Goal: Task Accomplishment & Management: Complete application form

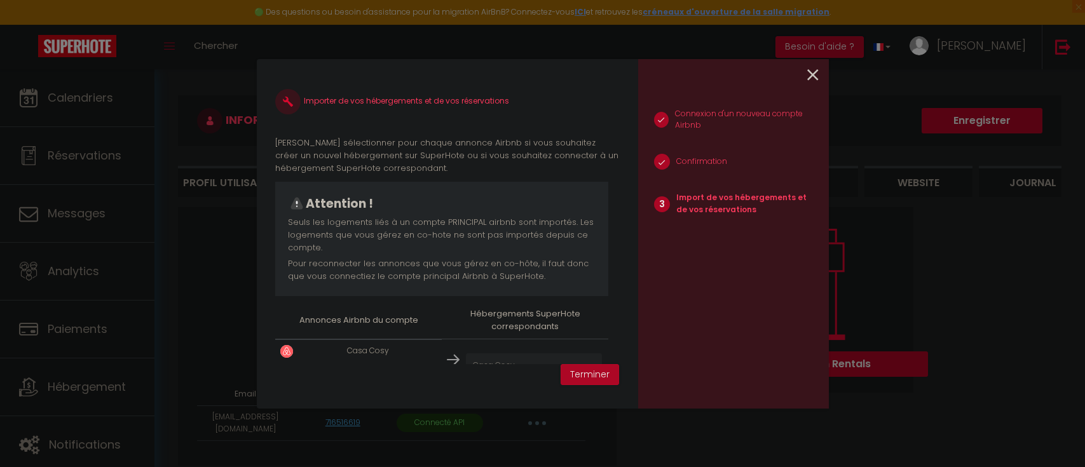
select select "76650"
select select "76862"
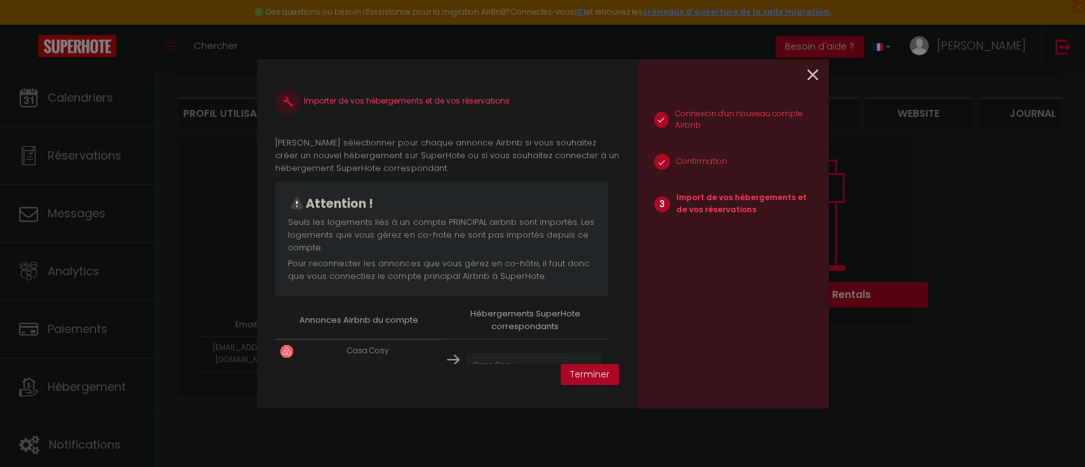
click at [813, 70] on icon at bounding box center [812, 74] width 11 height 19
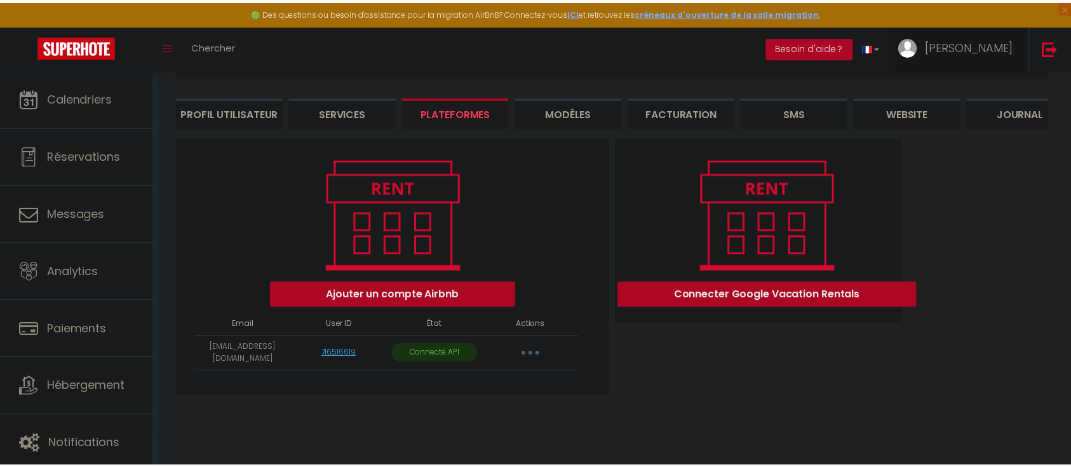
scroll to position [0, 0]
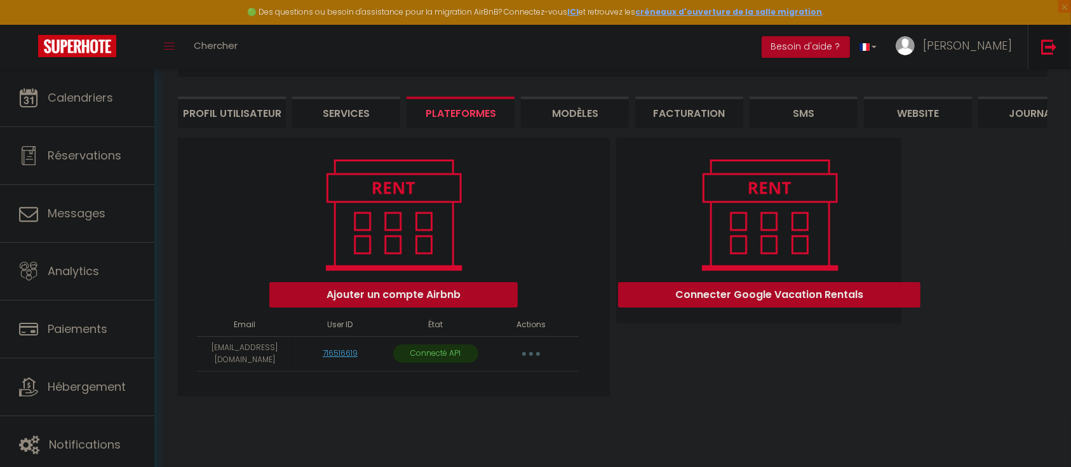
click at [1040, 47] on link at bounding box center [1049, 47] width 42 height 44
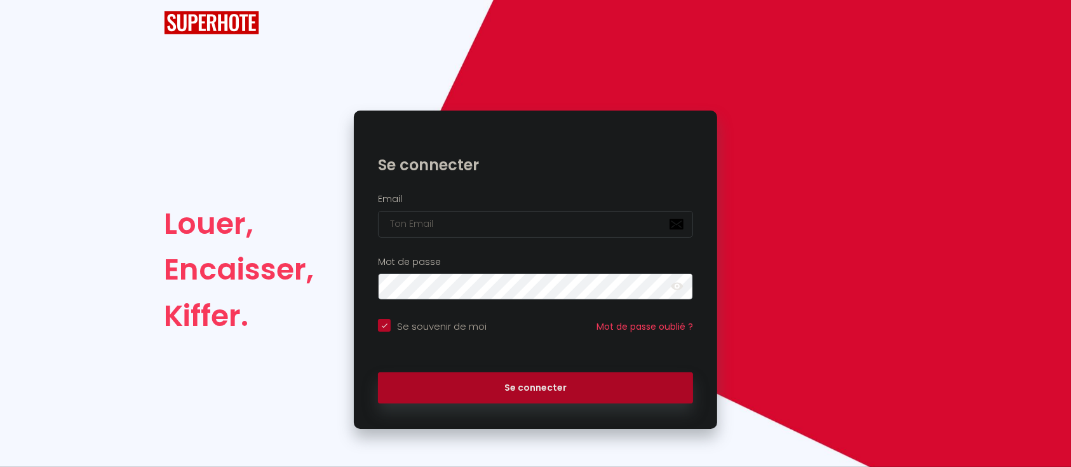
checkbox input "true"
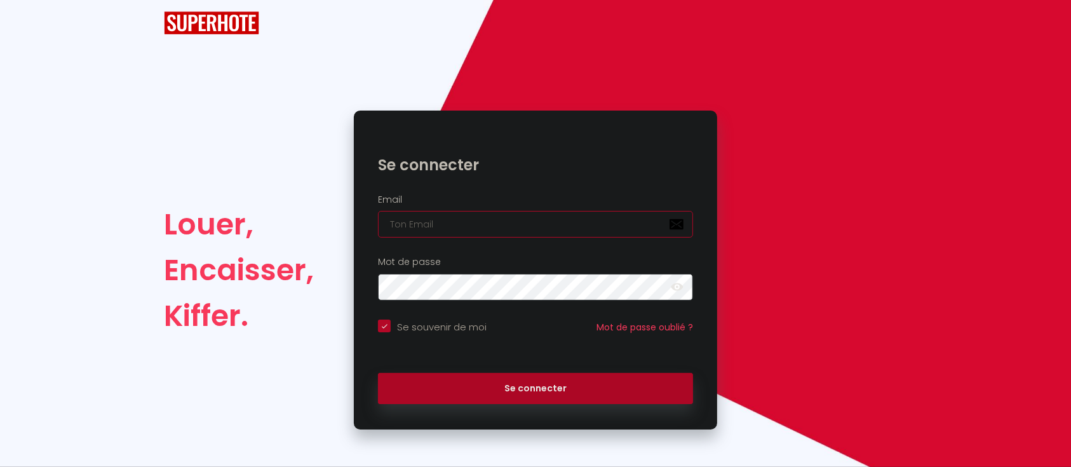
type input "Défault"
checkbox input "true"
drag, startPoint x: 375, startPoint y: 233, endPoint x: 324, endPoint y: 236, distance: 50.9
click at [324, 236] on div "Louer, Encaisser, [PERSON_NAME]. Se connecter Email Défault Mot de passe false …" at bounding box center [536, 270] width 760 height 319
paste input "[EMAIL_ADDRESS][DOMAIN_NAME]"
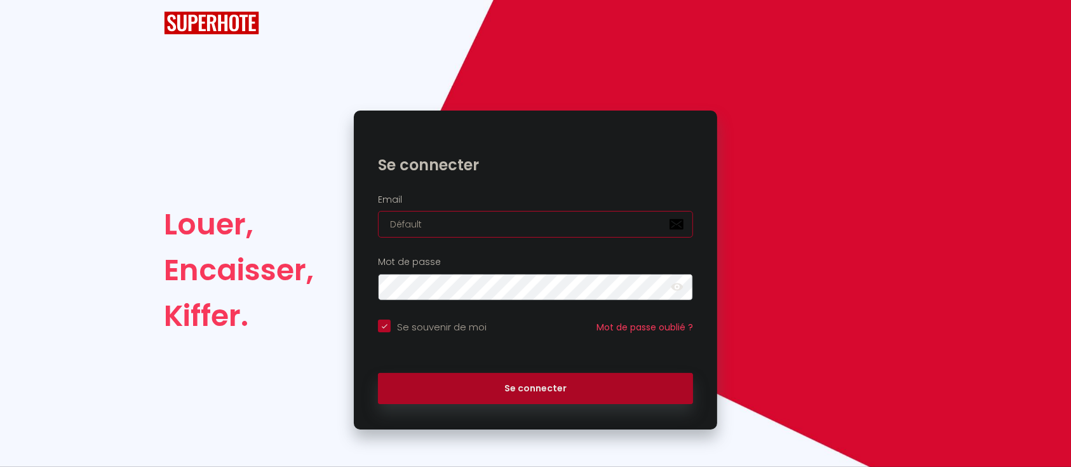
type input "[EMAIL_ADDRESS][DOMAIN_NAME]"
checkbox input "true"
type input "[EMAIL_ADDRESS][DOMAIN_NAME]"
click at [378, 373] on button "Se connecter" at bounding box center [535, 389] width 315 height 32
checkbox input "true"
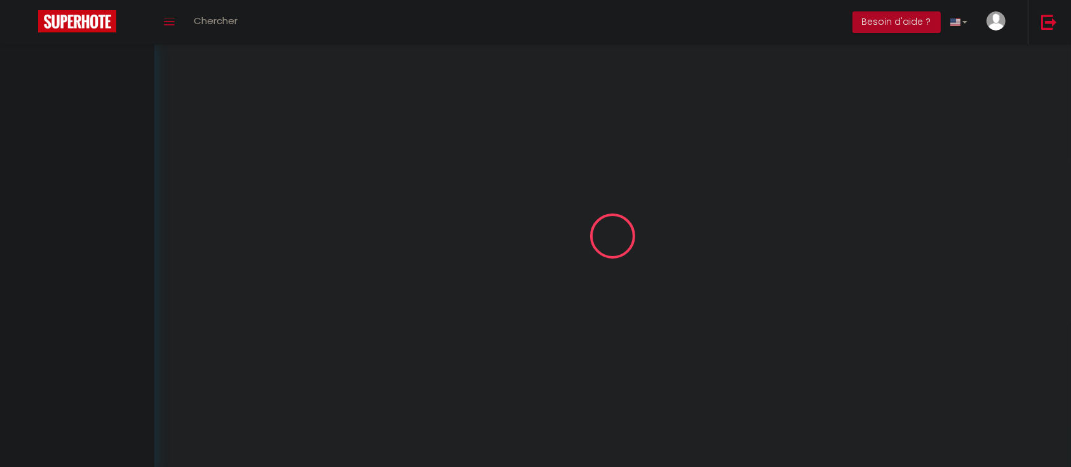
select select
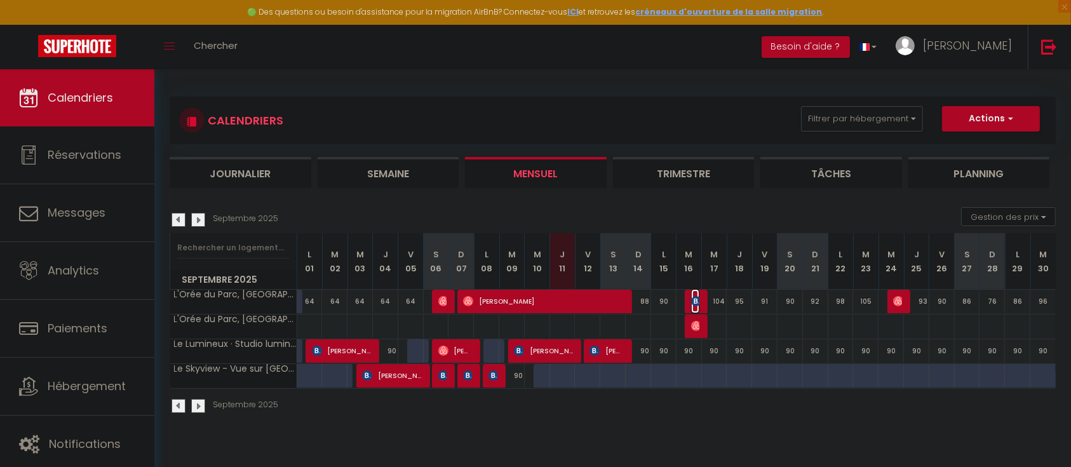
click at [696, 296] on img at bounding box center [696, 301] width 10 height 10
select select "OK"
select select "KO"
select select "0"
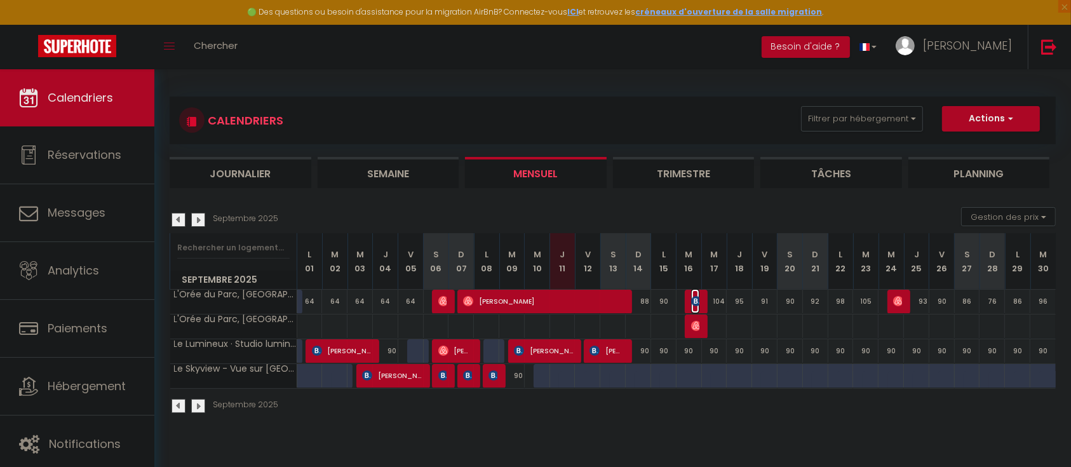
select select "1"
select select
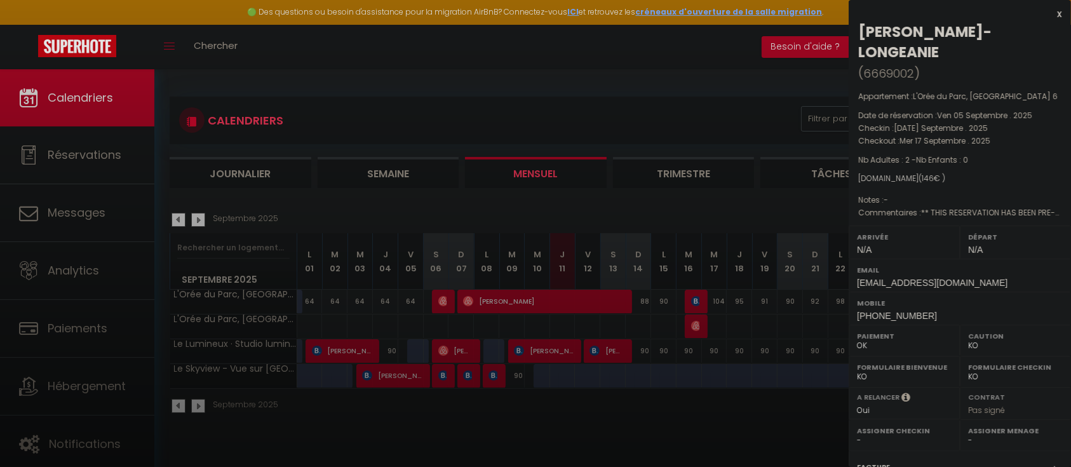
drag, startPoint x: 702, startPoint y: 339, endPoint x: 702, endPoint y: 328, distance: 11.4
click at [702, 339] on div at bounding box center [535, 233] width 1071 height 467
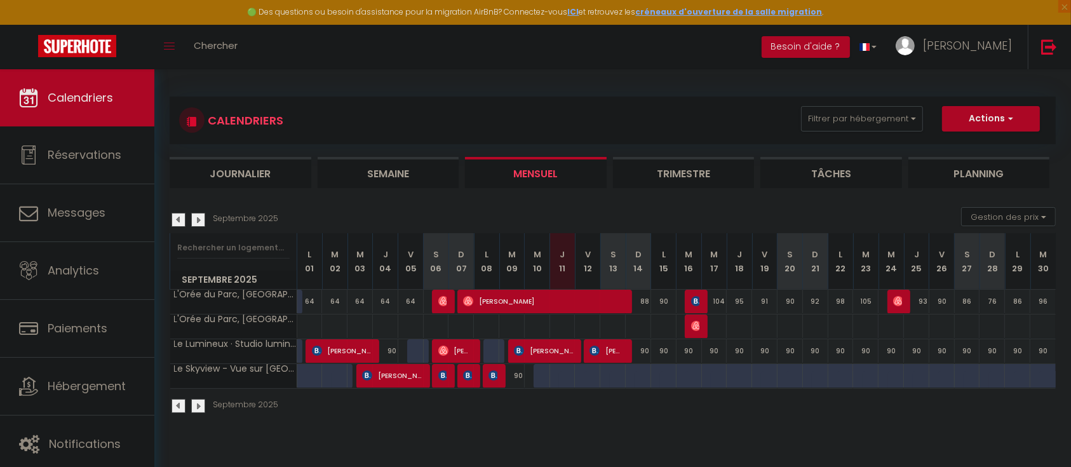
click at [702, 328] on div at bounding box center [695, 327] width 25 height 24
type input "104"
type input "Mer 17 Septembre 2025"
type input "Jeu 18 Septembre 2025"
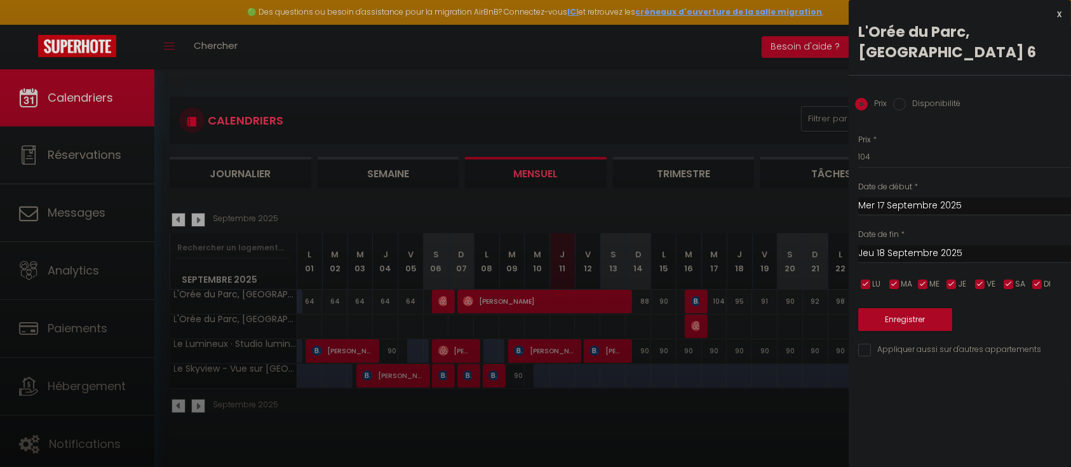
click at [698, 332] on div at bounding box center [535, 233] width 1071 height 467
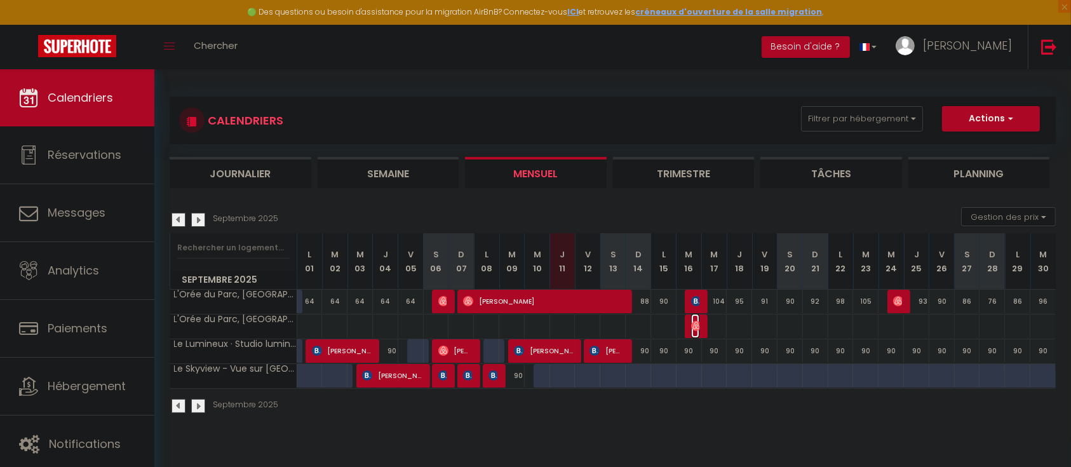
click at [697, 326] on img at bounding box center [696, 326] width 10 height 10
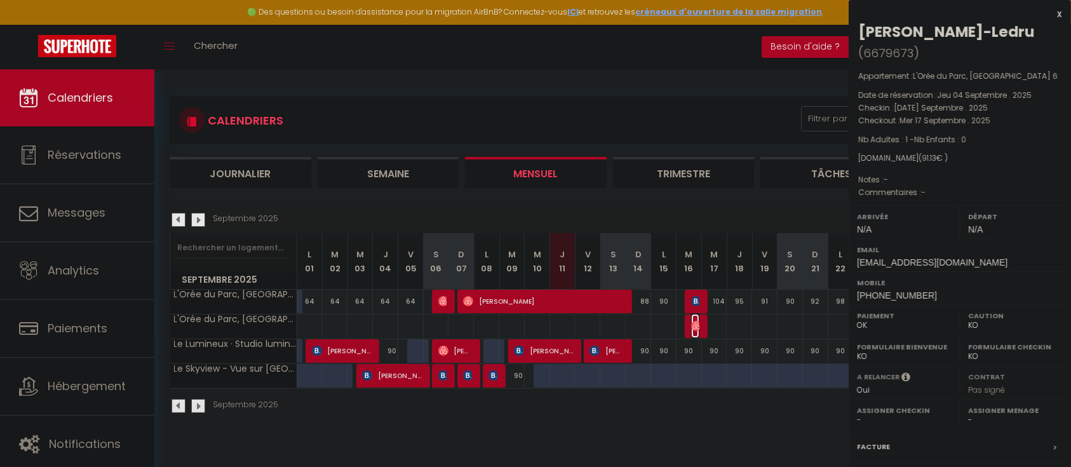
select select "OK"
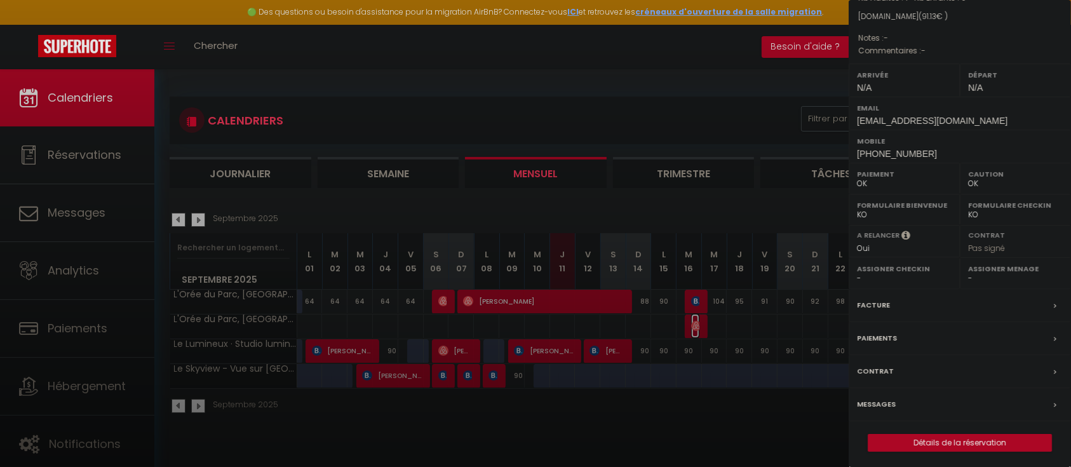
scroll to position [157, 0]
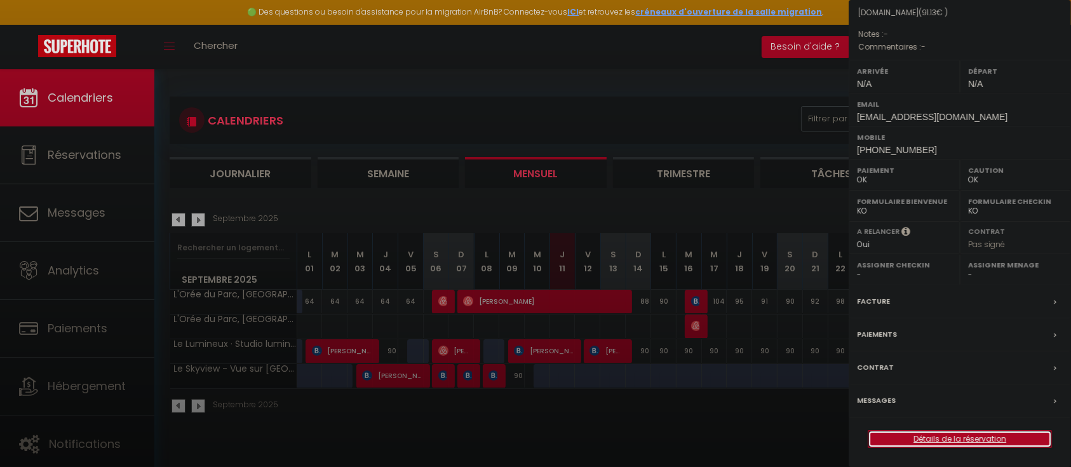
click at [953, 438] on link "Détails de la réservation" at bounding box center [960, 439] width 183 height 17
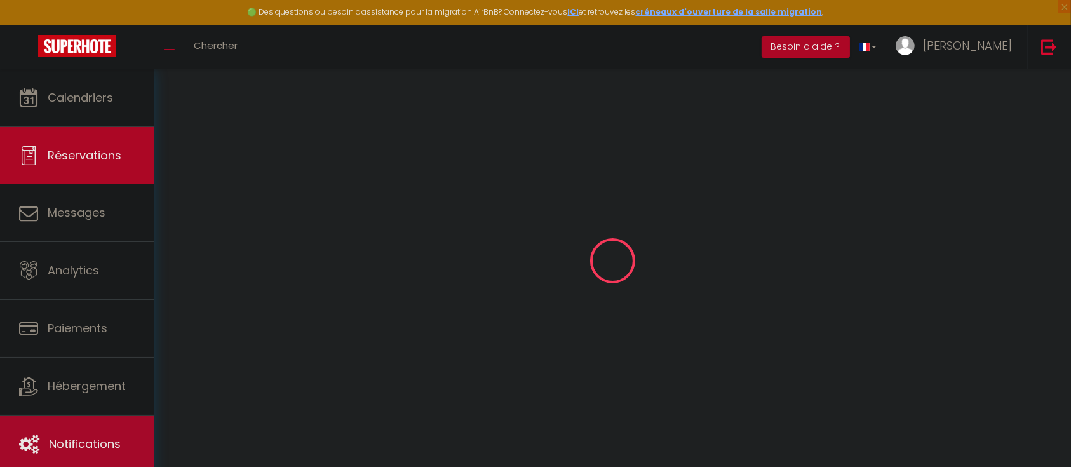
type input "Léa"
type input "[PERSON_NAME]"
type input "[EMAIL_ADDRESS][DOMAIN_NAME]"
type input "[PHONE_NUMBER]"
select select
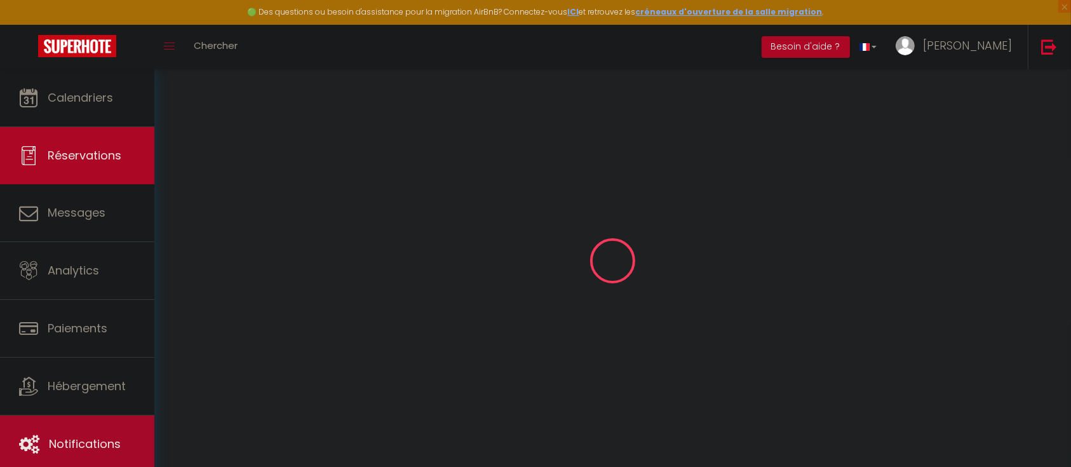
type input "3.13"
select select "53050"
select select "1"
select select
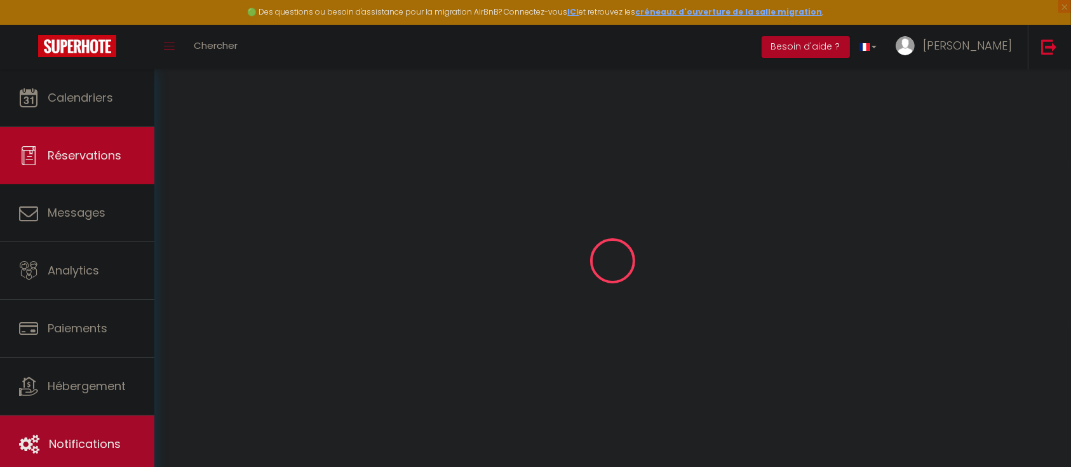
type input "1"
select select "12"
select select
type input "75"
checkbox input "false"
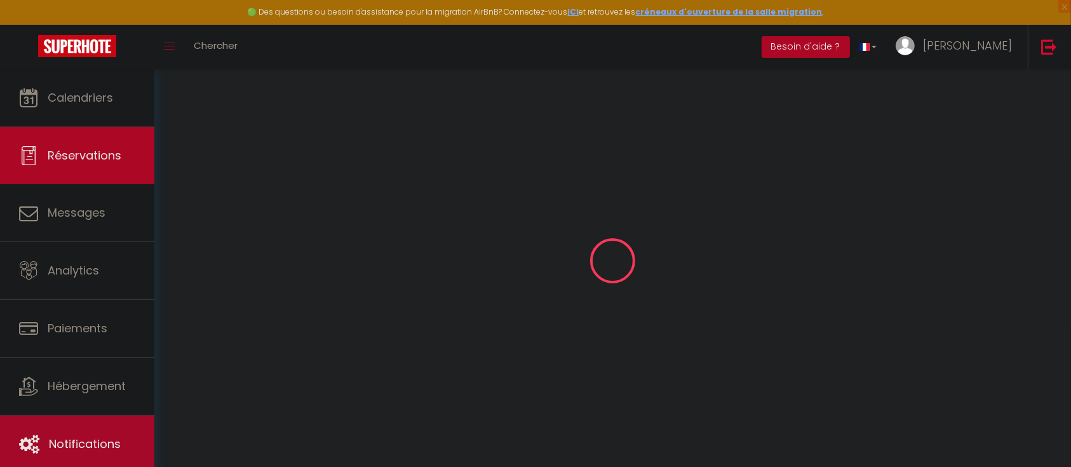
type input "0"
select select "1"
type input "0"
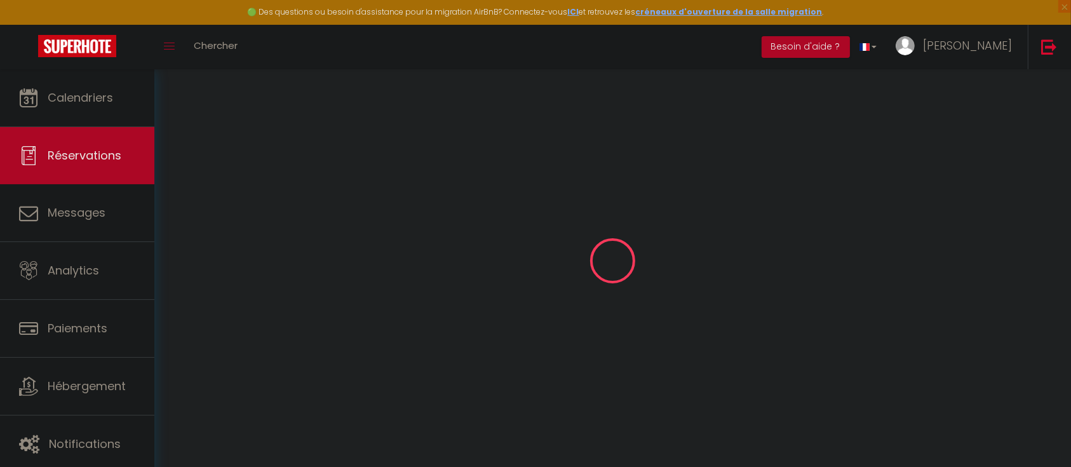
select select
select select "15"
checkbox input "false"
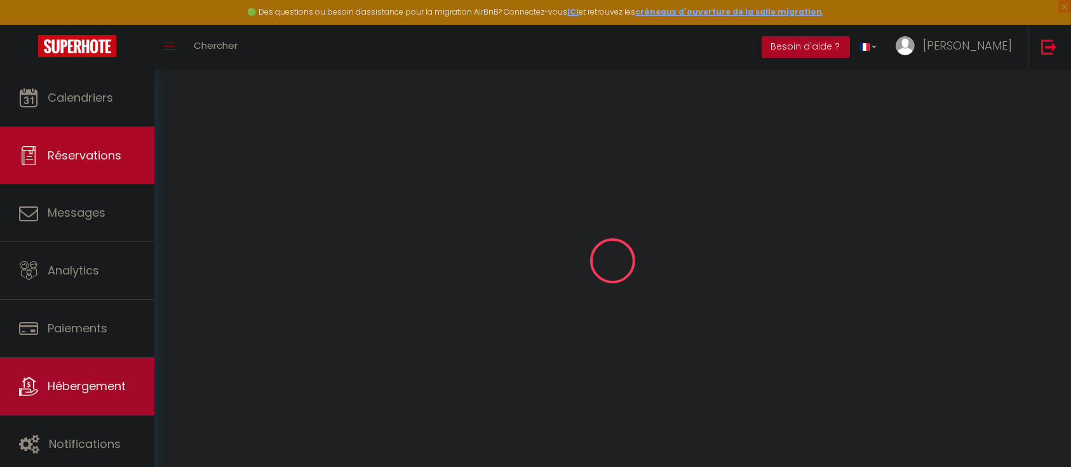
select select
checkbox input "false"
select select
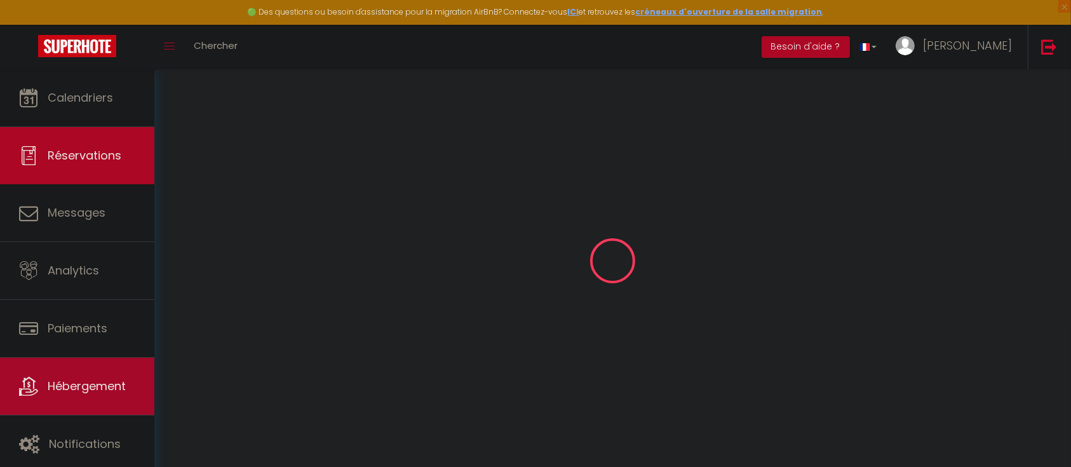
select select
checkbox input "false"
select select
type input "12"
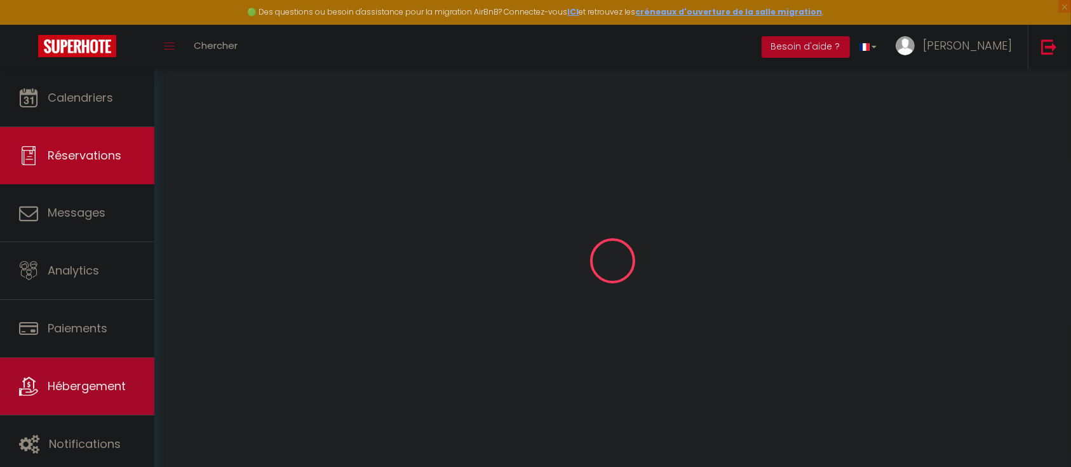
type input "4.13"
select select
checkbox input "false"
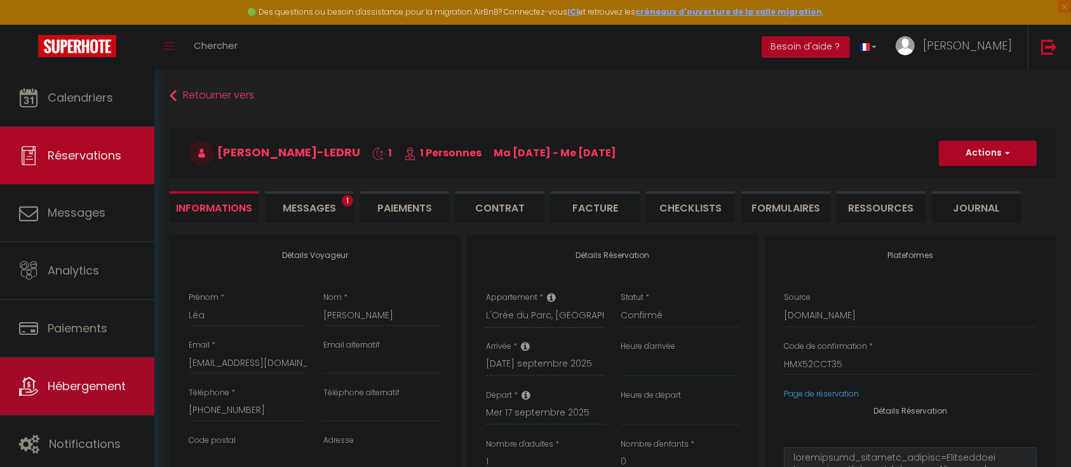
select select
checkbox input "false"
